Goal: Task Accomplishment & Management: Manage account settings

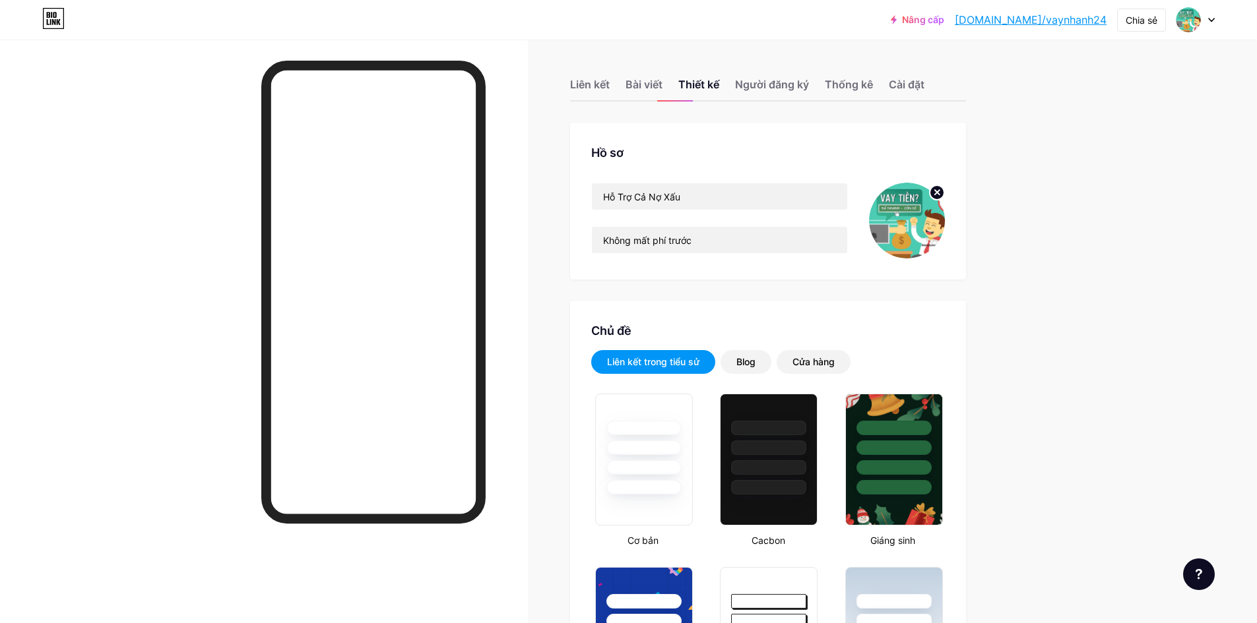
click at [573, 20] on icon at bounding box center [1211, 19] width 5 height 3
click at [573, 116] on font "+ Thêm trang mới" at bounding box center [1099, 113] width 79 height 11
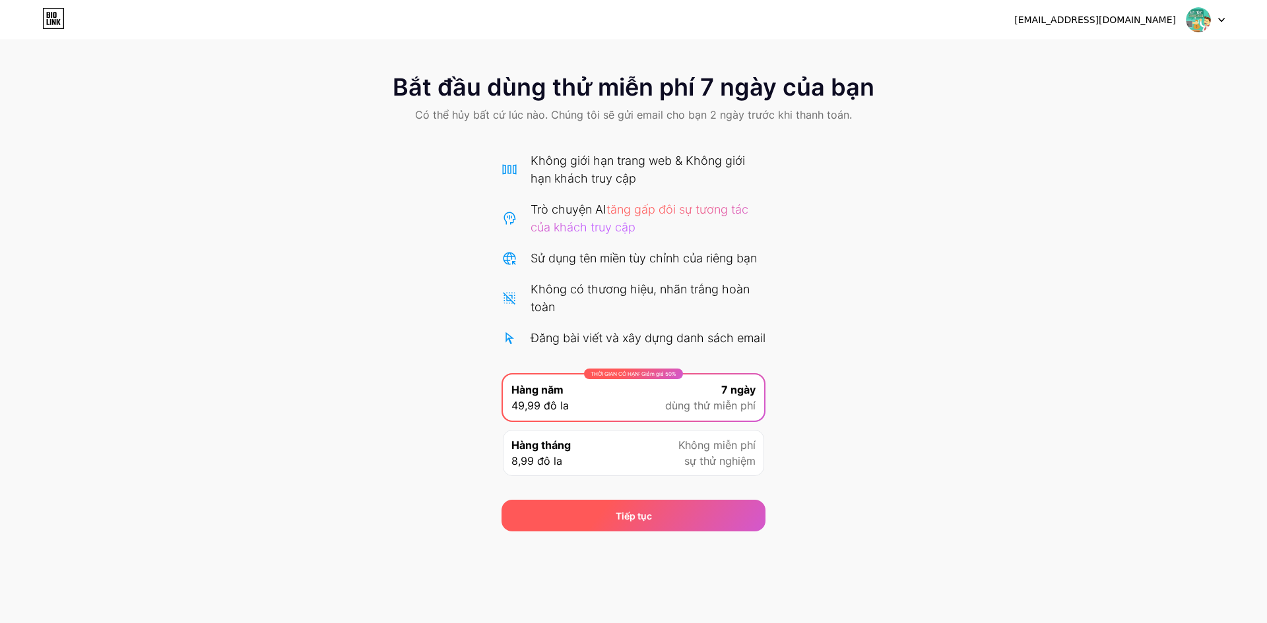
click at [573, 402] on div "Tiếp tục" at bounding box center [633, 516] width 264 height 32
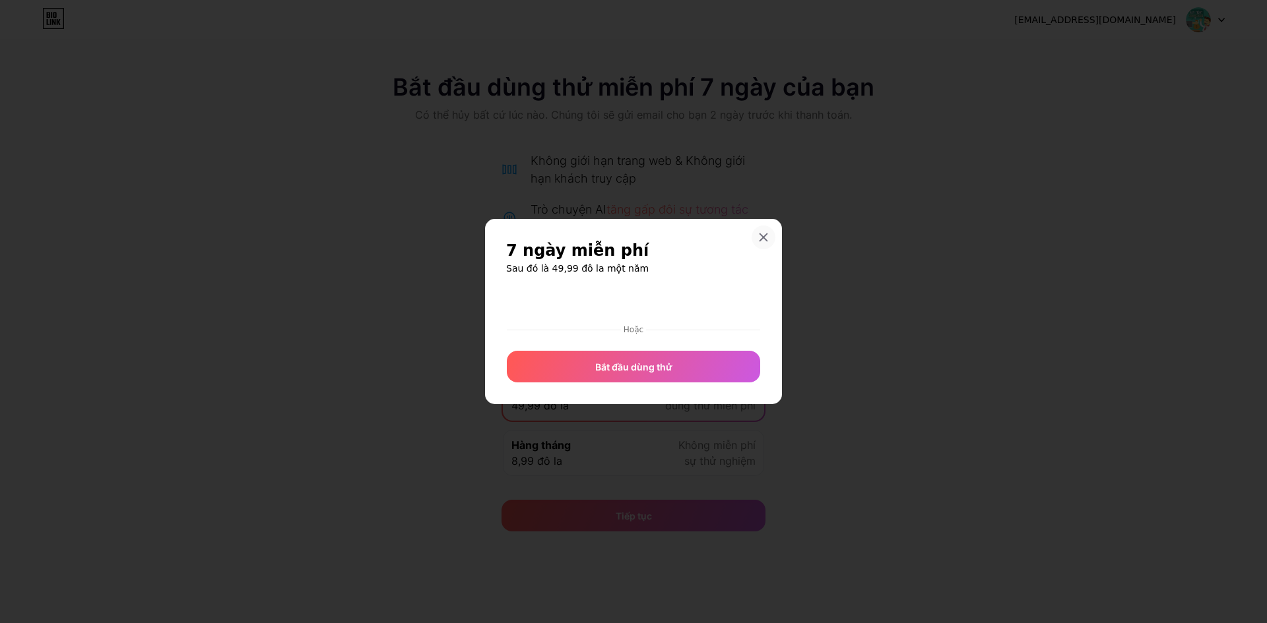
click at [573, 235] on icon at bounding box center [763, 237] width 11 height 11
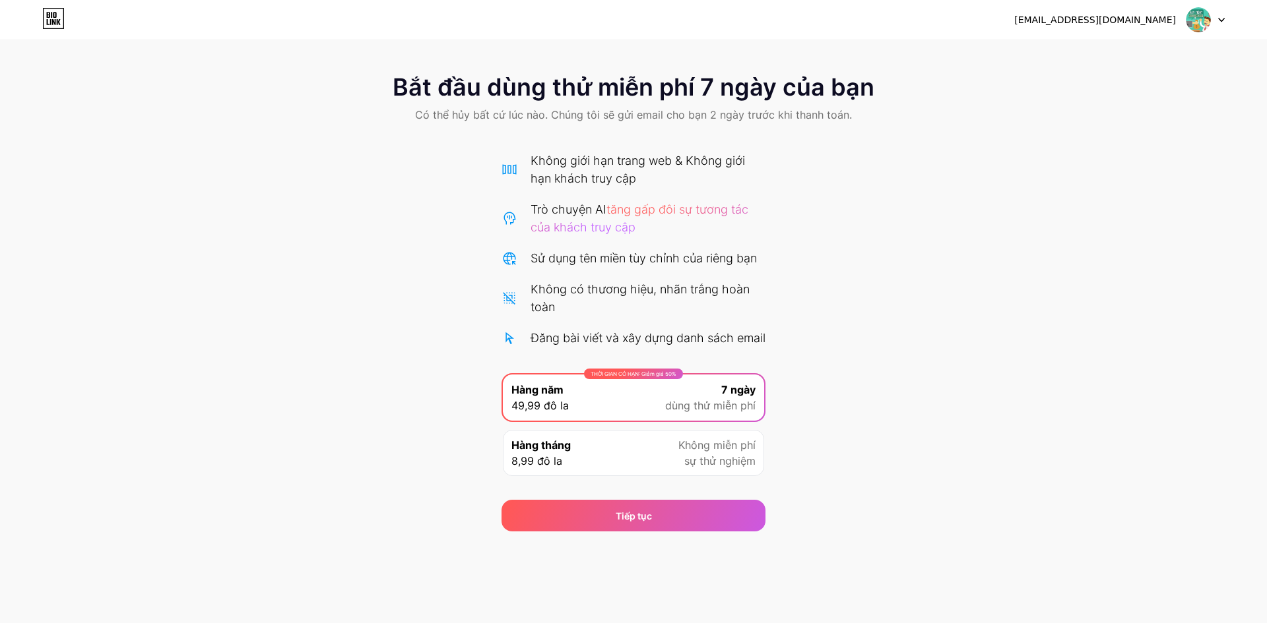
click at [573, 19] on icon at bounding box center [1221, 20] width 7 height 5
click at [573, 15] on font "[EMAIL_ADDRESS][DOMAIN_NAME]" at bounding box center [1095, 20] width 162 height 11
click at [573, 21] on img at bounding box center [1198, 19] width 25 height 25
